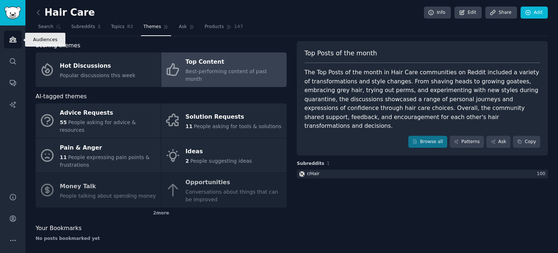
click at [11, 39] on icon "Sidebar" at bounding box center [12, 39] width 7 height 5
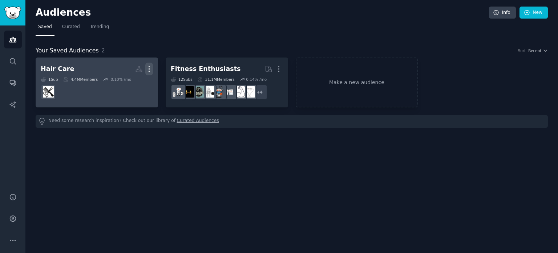
click at [148, 68] on icon "button" at bounding box center [149, 69] width 8 height 8
click at [125, 83] on p "Delete" at bounding box center [129, 84] width 17 height 8
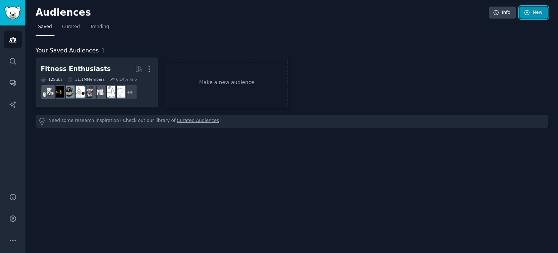
click at [541, 13] on link "New" at bounding box center [534, 13] width 28 height 12
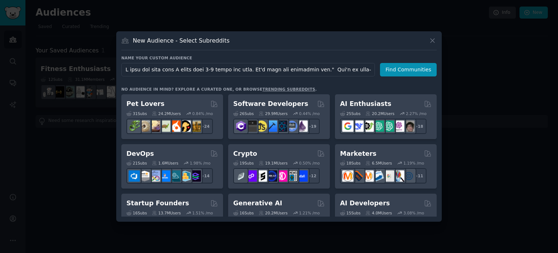
scroll to position [0, 5304]
type input "L ipsu dol sita cons A elits doei 1-4 tempo inc utla. Et'd magn ali enimadmin v…"
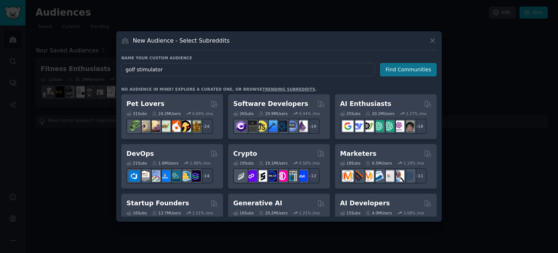
type input "golf stimulator"
click at [401, 69] on button "Find Communities" at bounding box center [408, 69] width 57 height 13
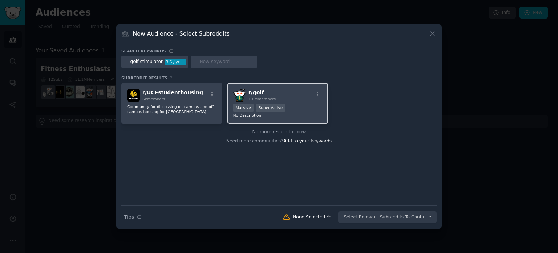
click at [261, 97] on span "1.6M members" at bounding box center [263, 99] width 28 height 4
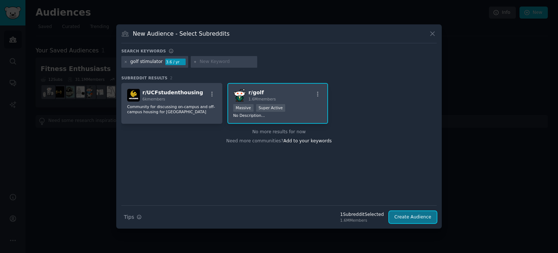
click at [405, 217] on button "Create Audience" at bounding box center [413, 217] width 48 height 12
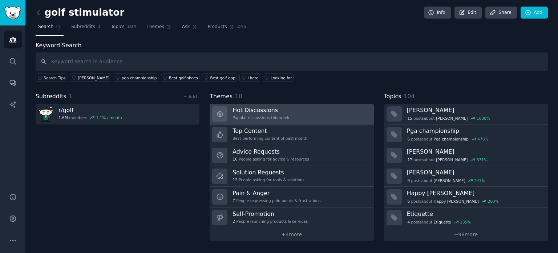
click at [263, 115] on div "Popular discussions this week" at bounding box center [261, 117] width 57 height 5
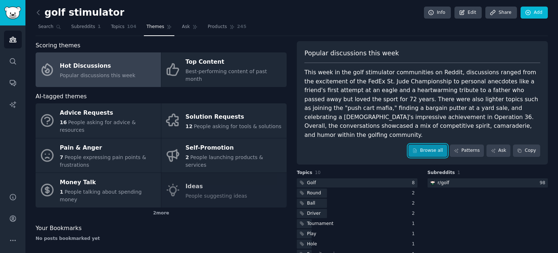
click at [431, 144] on link "Browse all" at bounding box center [428, 150] width 39 height 12
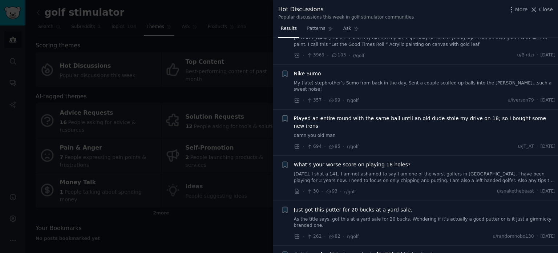
scroll to position [727, 0]
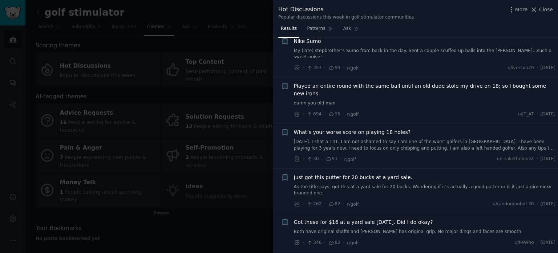
drag, startPoint x: 548, startPoint y: 10, endPoint x: 542, endPoint y: 13, distance: 6.7
click at [548, 10] on span "Close" at bounding box center [546, 10] width 14 height 8
